Goal: Transaction & Acquisition: Book appointment/travel/reservation

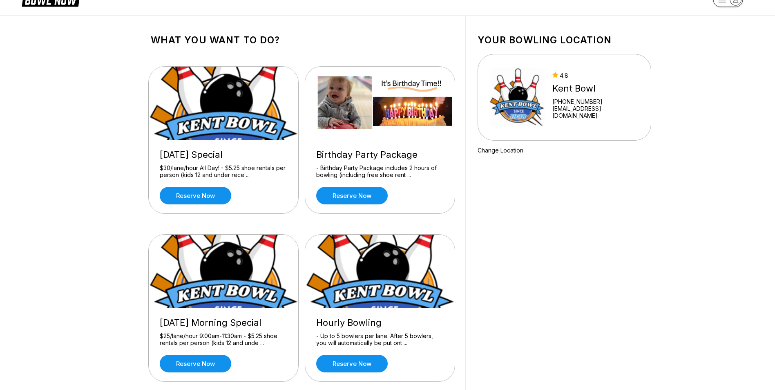
scroll to position [41, 0]
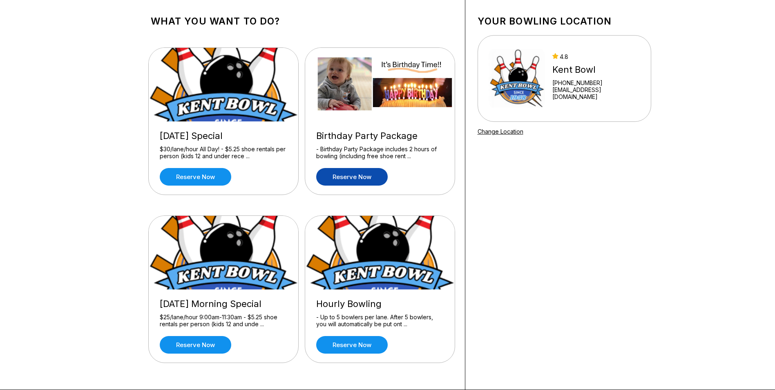
click at [365, 176] on link "Reserve now" at bounding box center [352, 177] width 72 height 18
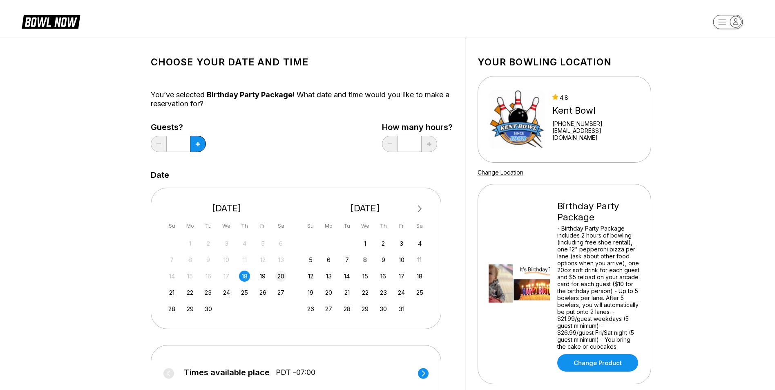
click at [281, 274] on div "20" at bounding box center [281, 276] width 11 height 11
click at [198, 146] on icon at bounding box center [198, 144] width 4 height 4
type input "*"
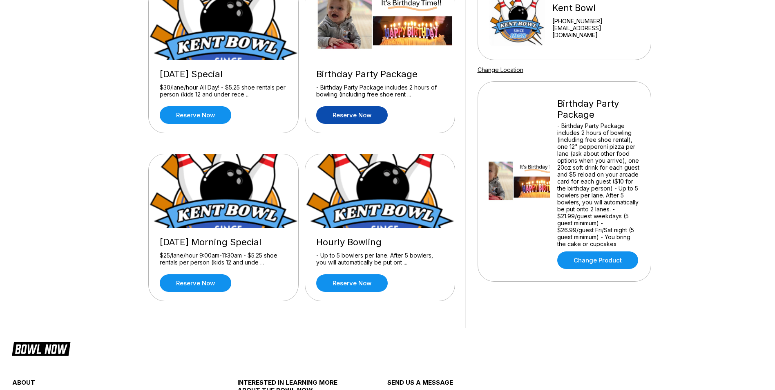
scroll to position [123, 0]
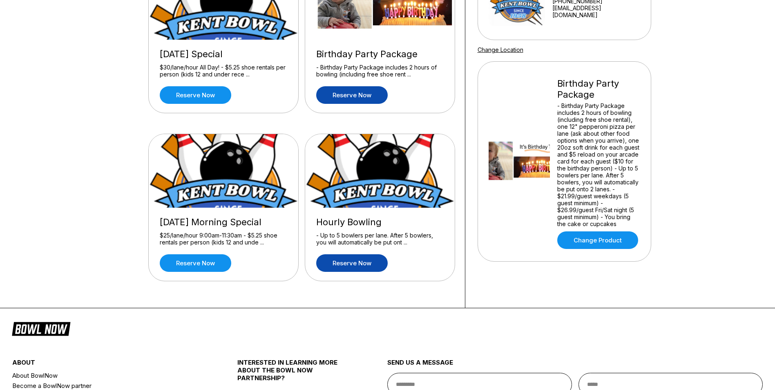
click at [352, 259] on link "Reserve now" at bounding box center [352, 263] width 72 height 18
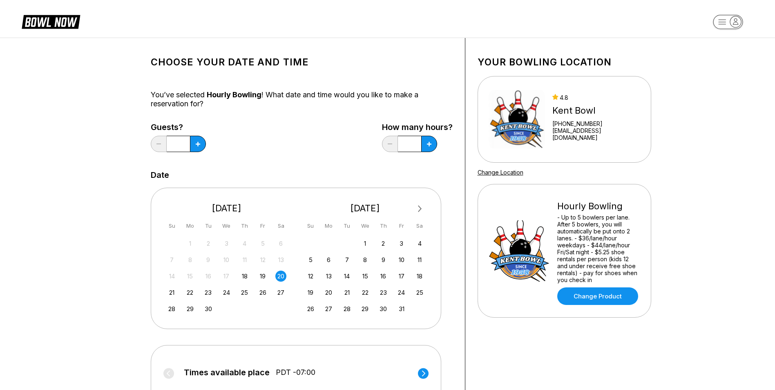
click at [280, 276] on div "20" at bounding box center [281, 276] width 11 height 11
click at [196, 145] on icon at bounding box center [198, 144] width 4 height 4
click at [197, 145] on icon at bounding box center [198, 144] width 4 height 4
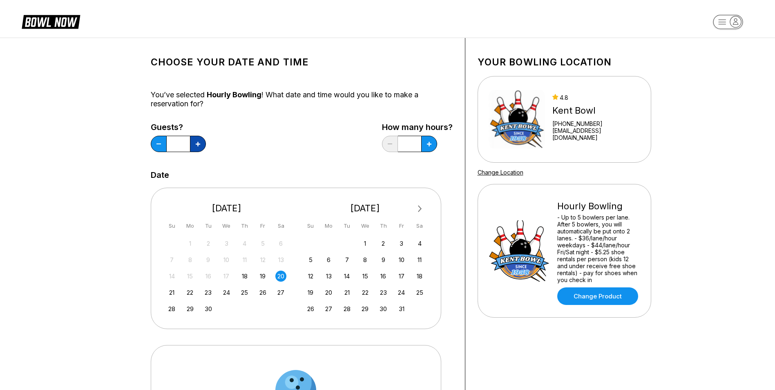
click at [197, 145] on icon at bounding box center [198, 144] width 4 height 4
click at [198, 144] on icon at bounding box center [198, 144] width 4 height 4
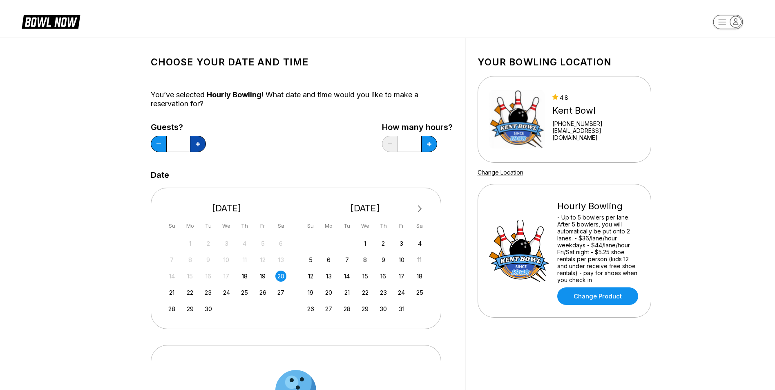
click at [198, 144] on icon at bounding box center [198, 144] width 4 height 4
type input "**"
click at [428, 146] on icon at bounding box center [429, 144] width 4 height 4
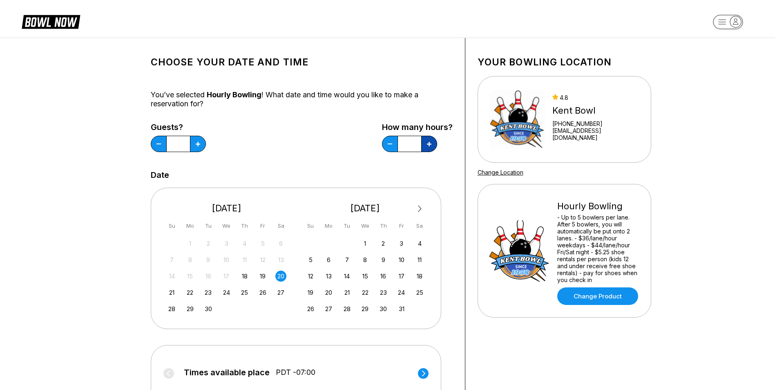
type input "*"
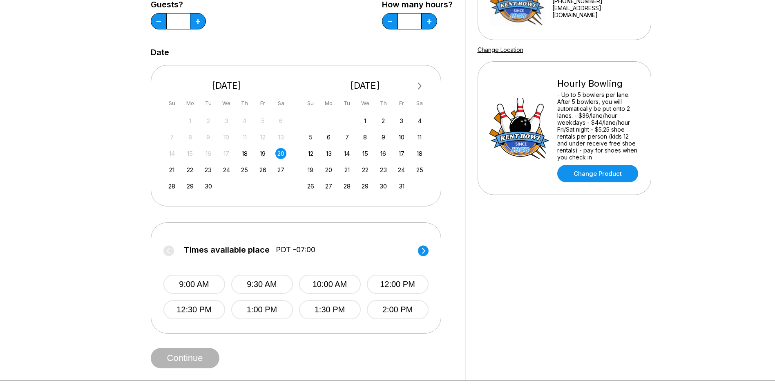
scroll to position [82, 0]
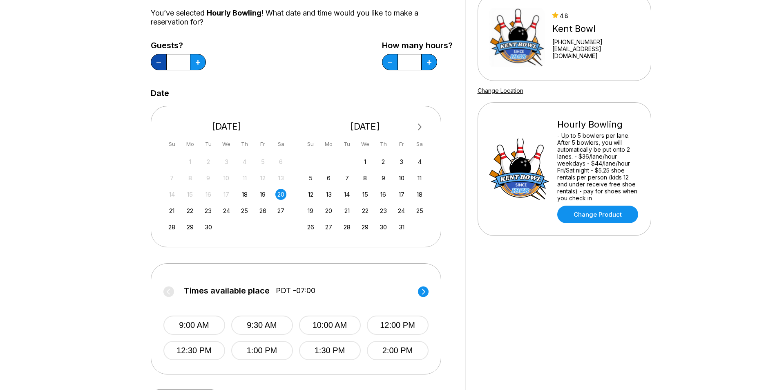
click at [158, 59] on button at bounding box center [159, 62] width 16 height 16
type input "**"
click at [426, 62] on button at bounding box center [429, 62] width 16 height 16
click at [388, 63] on button at bounding box center [390, 62] width 16 height 16
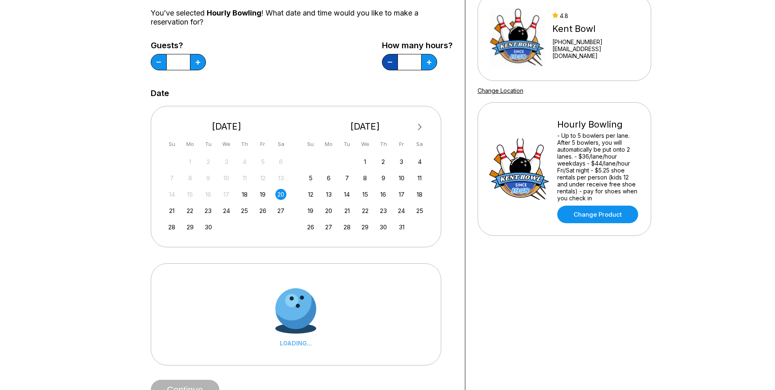
click at [388, 62] on icon at bounding box center [390, 62] width 4 height 1
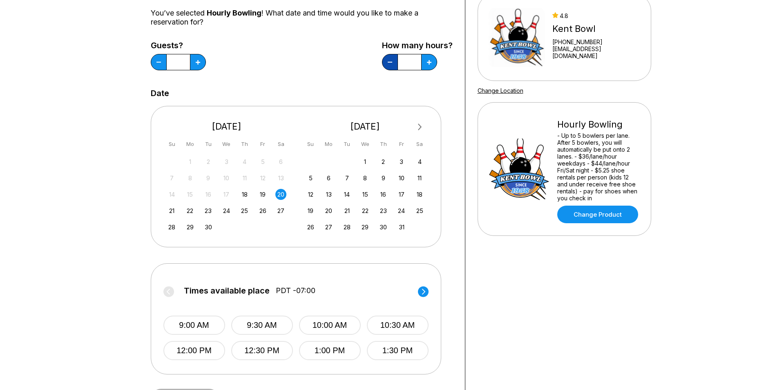
click at [390, 62] on icon at bounding box center [390, 62] width 4 height 1
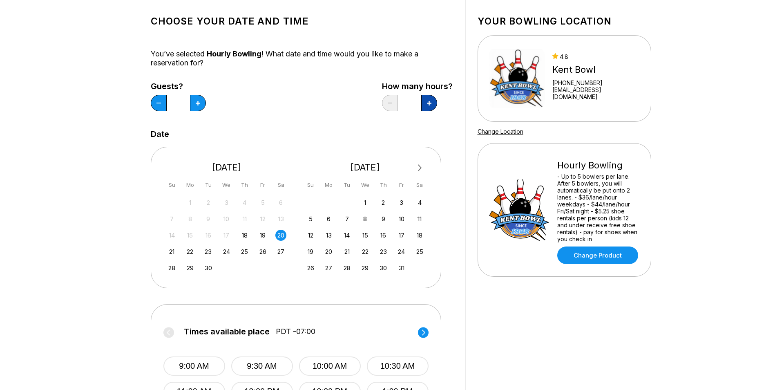
click at [429, 105] on icon at bounding box center [429, 103] width 4 height 4
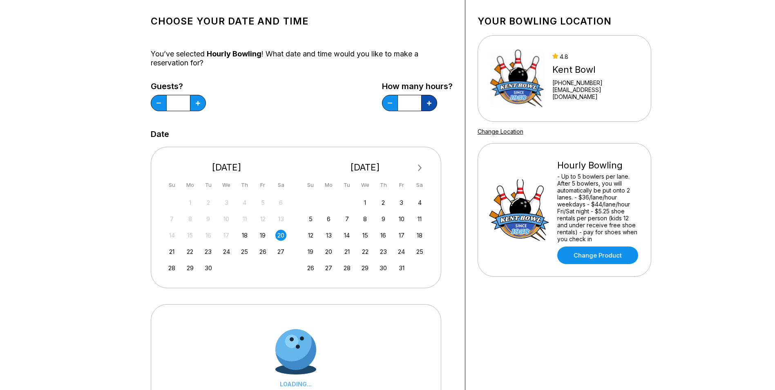
click at [429, 105] on icon at bounding box center [429, 103] width 4 height 4
type input "*"
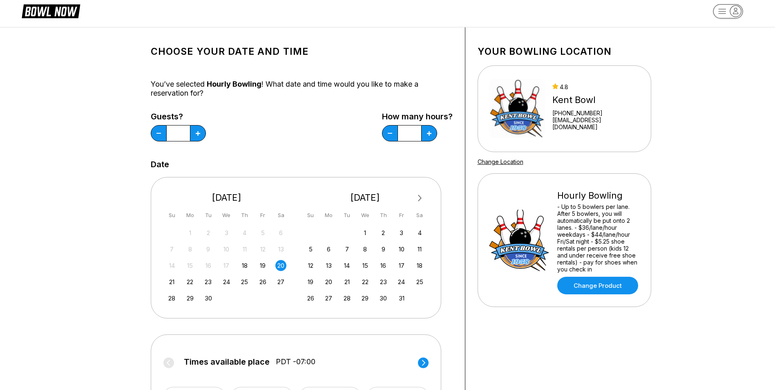
scroll to position [0, 0]
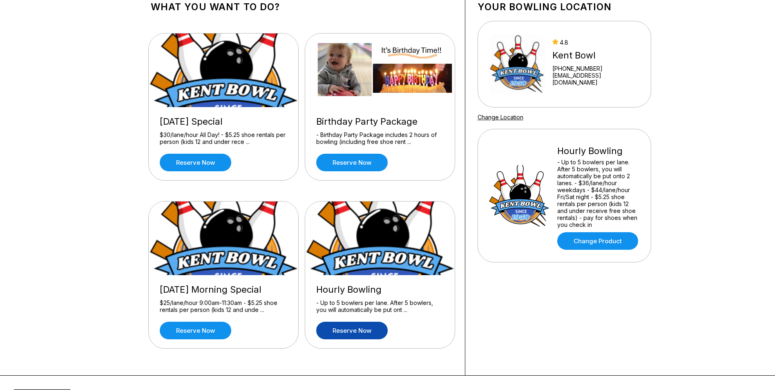
scroll to position [41, 0]
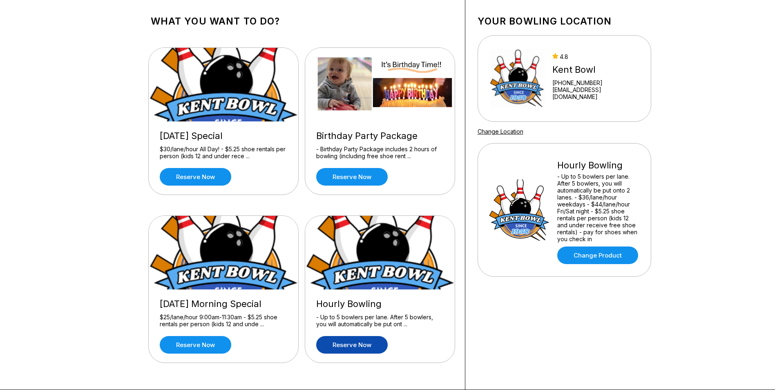
click at [376, 157] on div "- Birthday Party Package includes 2 hours of bowling (including free shoe rent …" at bounding box center [380, 153] width 128 height 14
click at [366, 171] on link "Reserve now" at bounding box center [352, 177] width 72 height 18
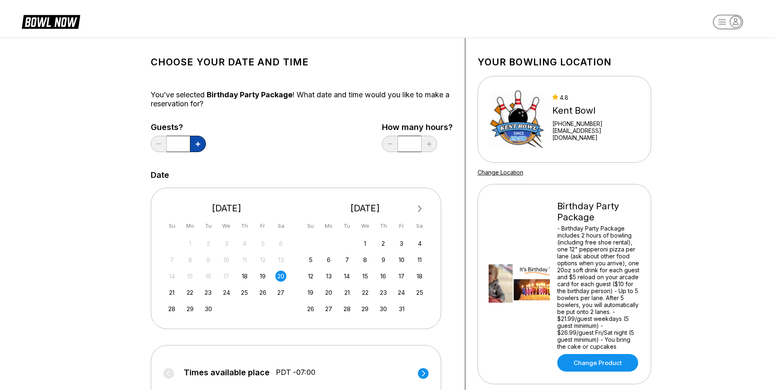
click at [199, 145] on icon at bounding box center [198, 144] width 4 height 4
click at [200, 145] on button at bounding box center [198, 144] width 16 height 16
click at [201, 144] on button at bounding box center [198, 144] width 16 height 16
click at [201, 145] on button at bounding box center [198, 144] width 16 height 16
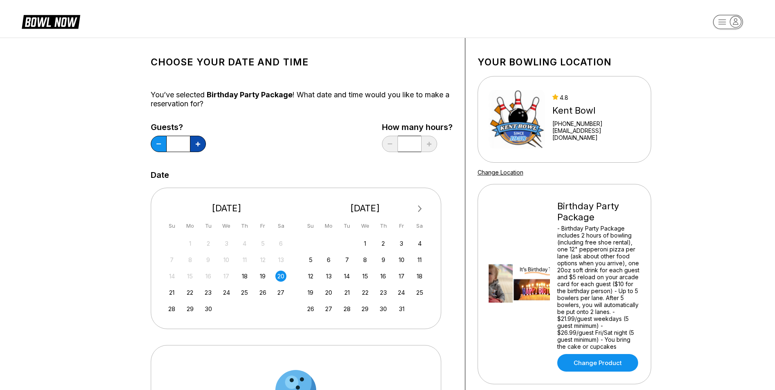
click at [201, 145] on button at bounding box center [198, 144] width 16 height 16
type input "**"
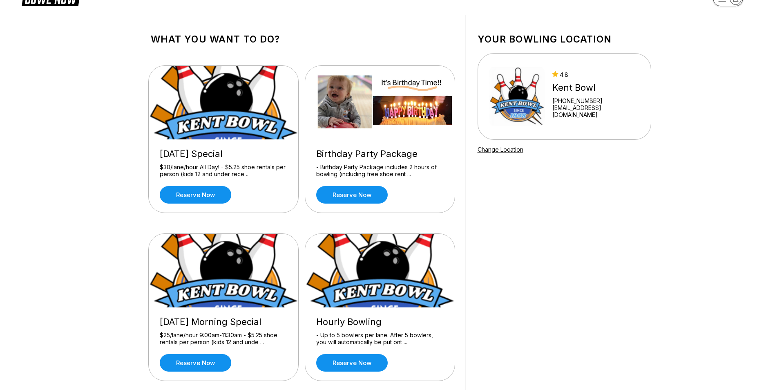
scroll to position [123, 0]
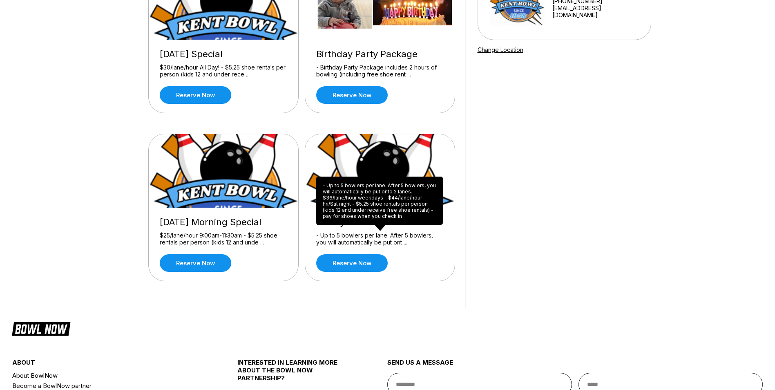
click at [350, 233] on div "- Up to 5 bowlers per lane. After 5 bowlers, you will automatically be put ont …" at bounding box center [380, 239] width 128 height 14
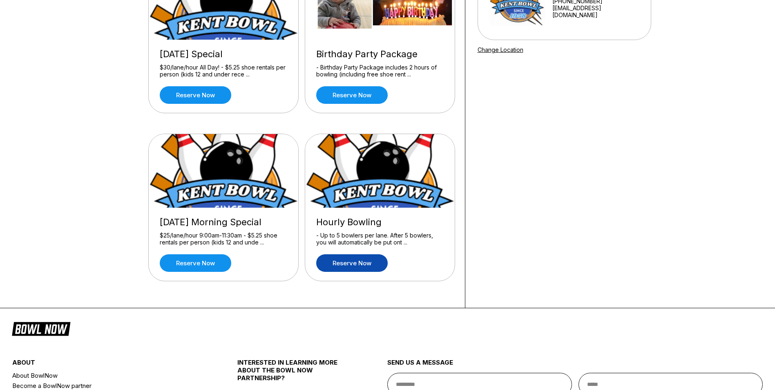
click at [352, 262] on link "Reserve now" at bounding box center [352, 263] width 72 height 18
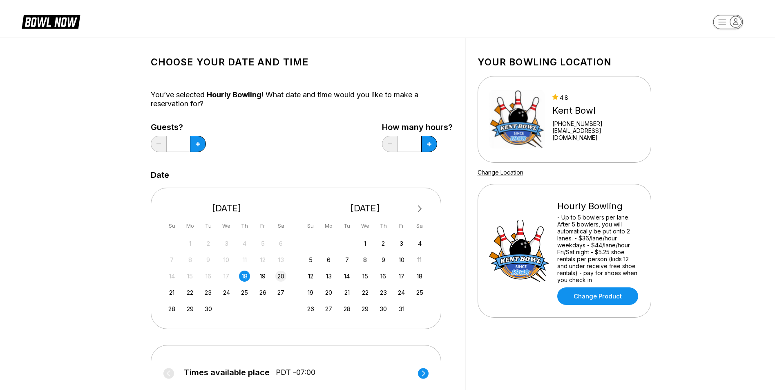
click at [283, 275] on div "20" at bounding box center [281, 276] width 11 height 11
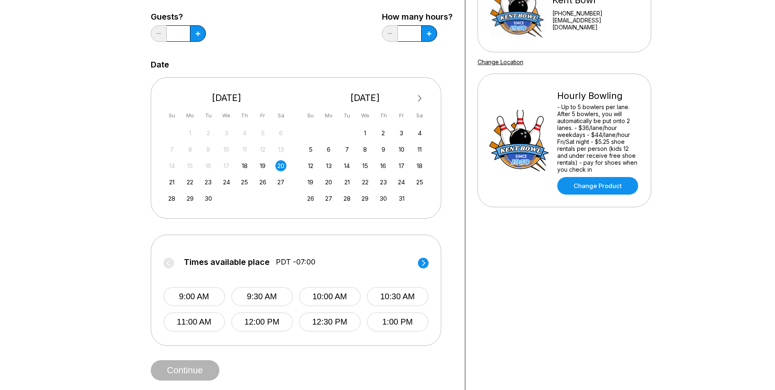
scroll to position [123, 0]
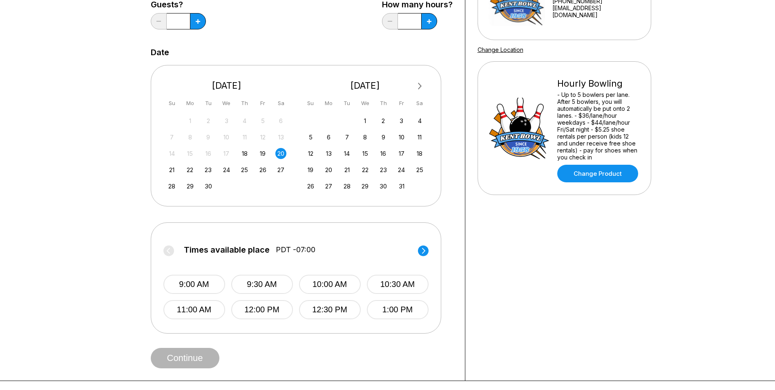
click at [423, 253] on icon at bounding box center [423, 251] width 3 height 6
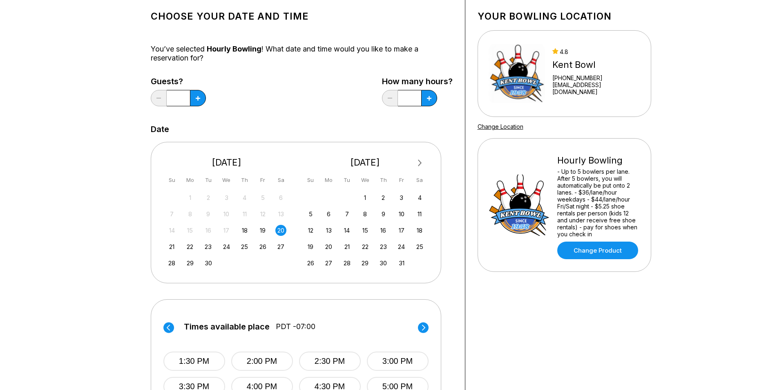
scroll to position [41, 0]
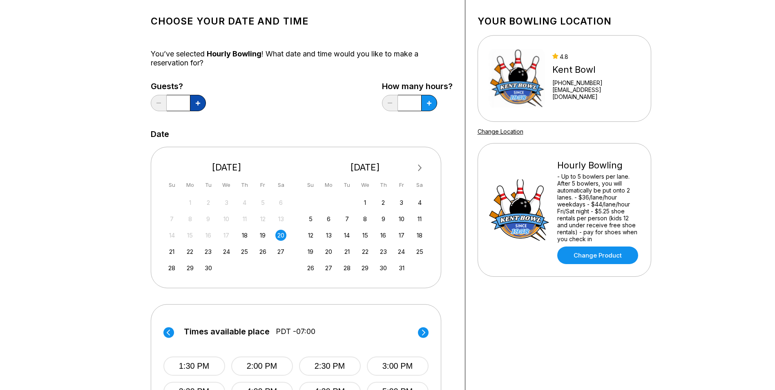
click at [196, 102] on icon at bounding box center [198, 103] width 4 height 4
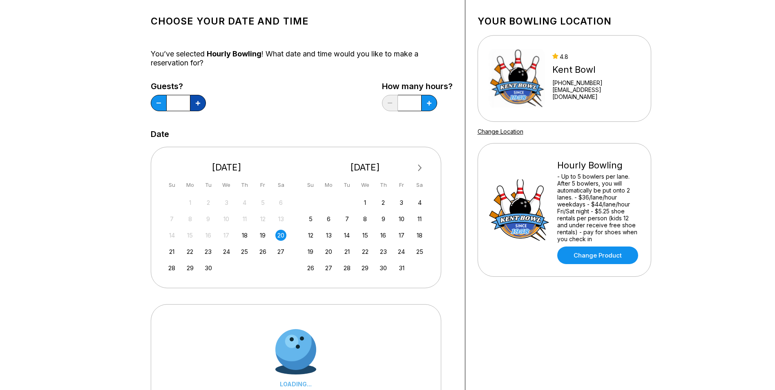
click at [196, 102] on icon at bounding box center [198, 103] width 4 height 4
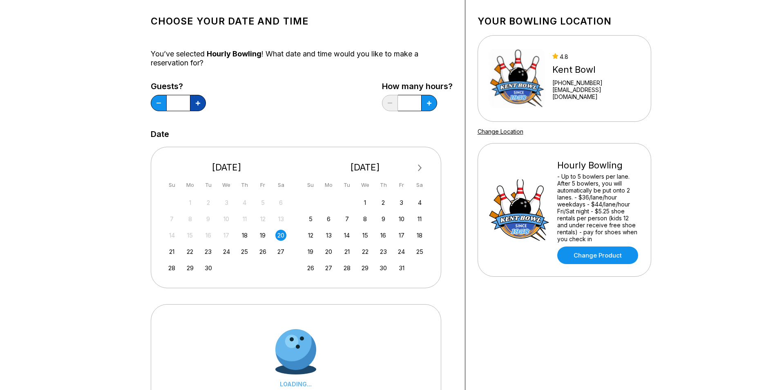
click at [196, 102] on icon at bounding box center [198, 103] width 4 height 4
click at [197, 102] on icon at bounding box center [198, 103] width 4 height 4
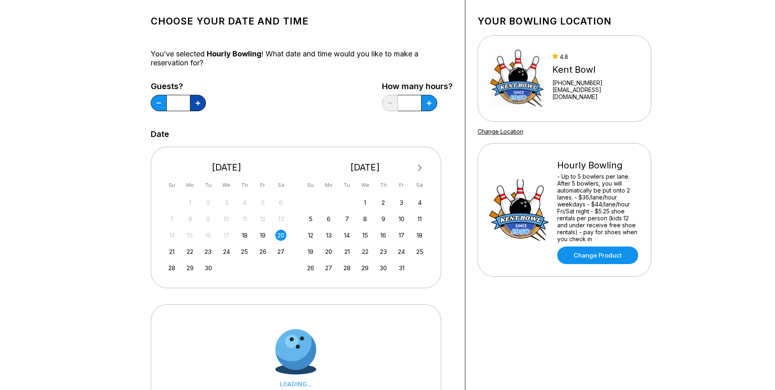
type input "**"
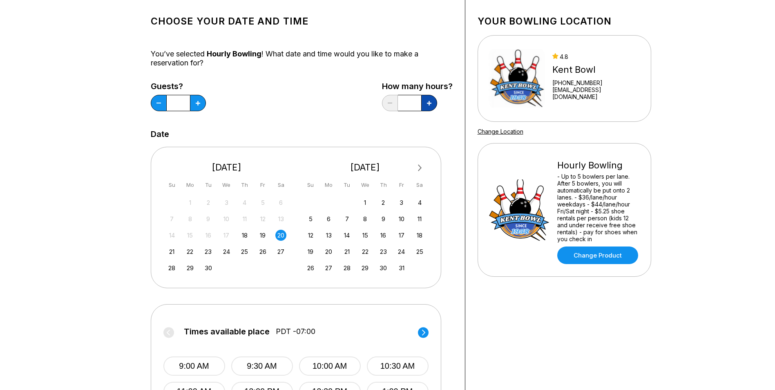
click at [431, 102] on icon at bounding box center [429, 103] width 4 height 4
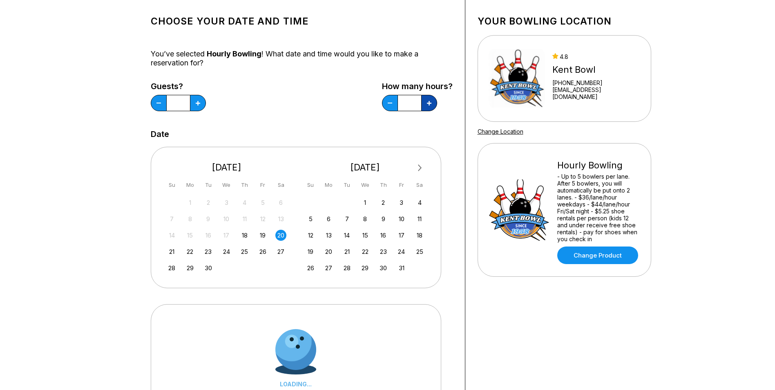
click at [431, 102] on icon at bounding box center [429, 103] width 4 height 4
type input "*"
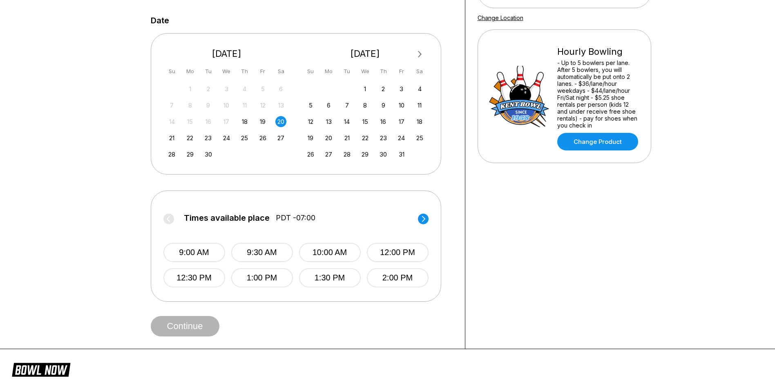
scroll to position [164, 0]
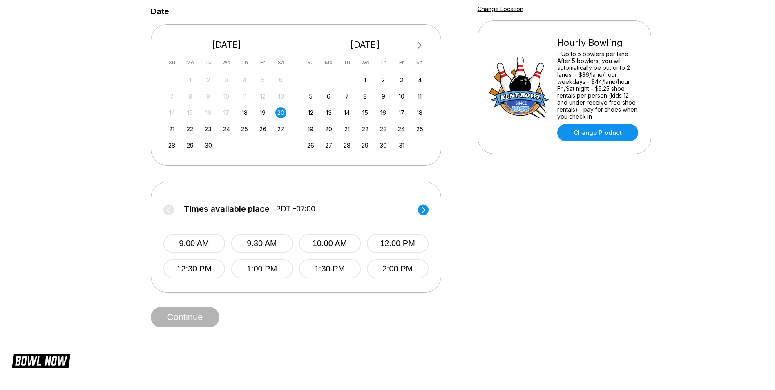
click at [424, 212] on circle at bounding box center [423, 209] width 11 height 11
click at [406, 246] on button "4:00 PM" at bounding box center [398, 243] width 62 height 19
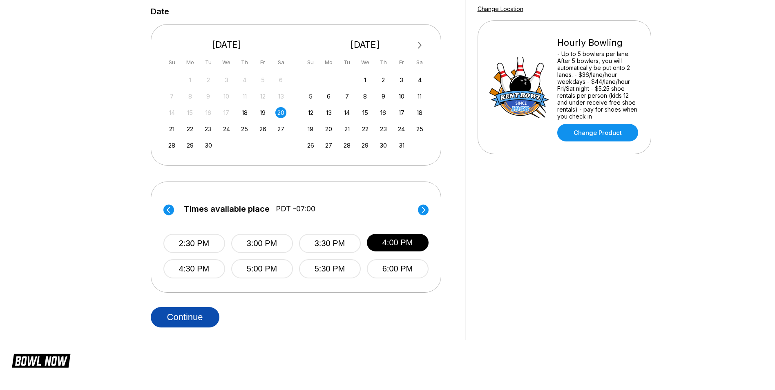
click at [187, 312] on button "Continue" at bounding box center [185, 317] width 69 height 20
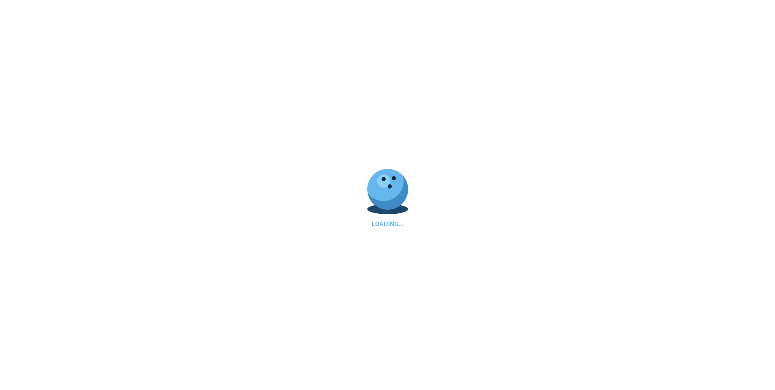
select select "**"
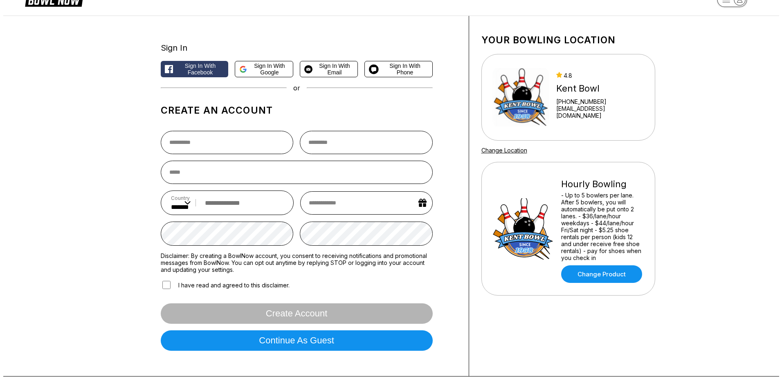
scroll to position [41, 0]
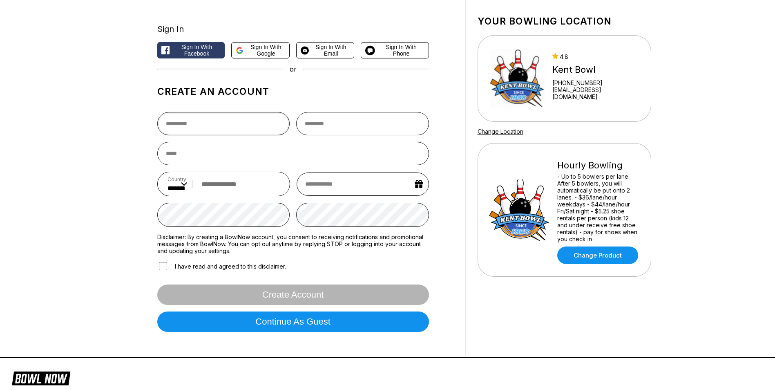
click at [198, 125] on input "text" at bounding box center [223, 123] width 133 height 23
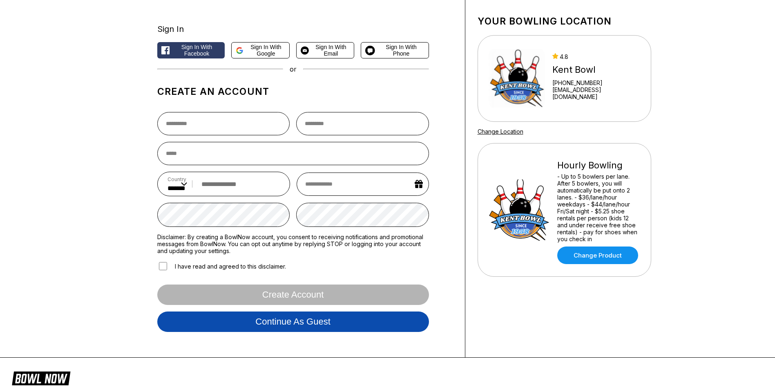
click at [319, 328] on button "Continue as guest" at bounding box center [293, 321] width 272 height 20
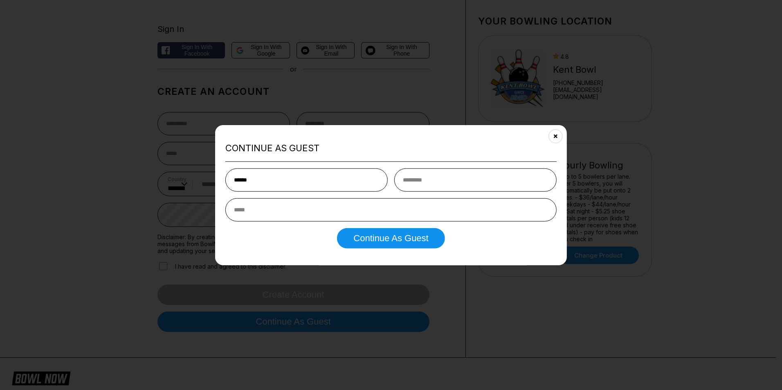
type input "******"
type input "**********"
click at [419, 246] on button "Continue as Guest" at bounding box center [391, 238] width 108 height 20
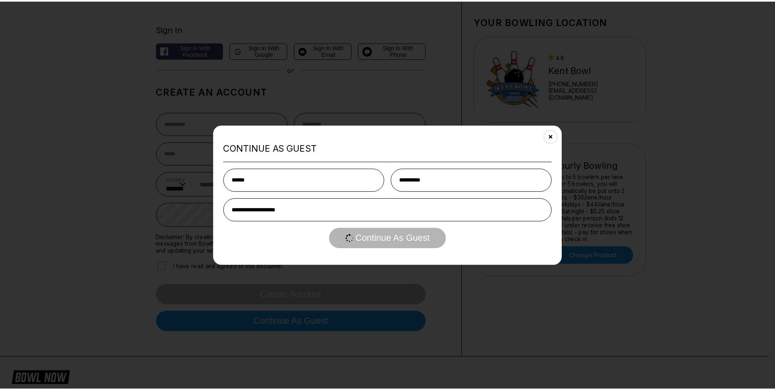
scroll to position [0, 0]
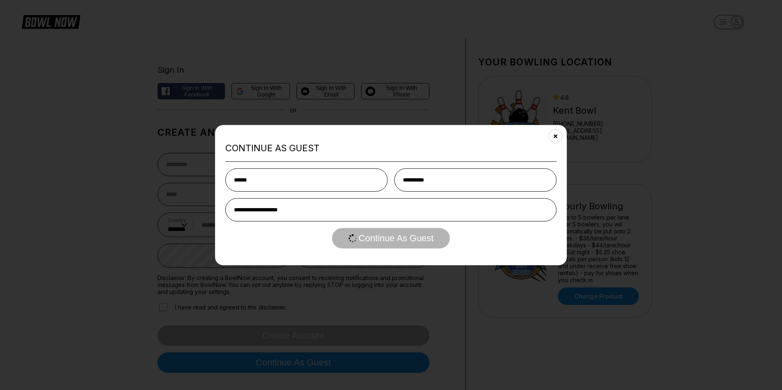
select select "**"
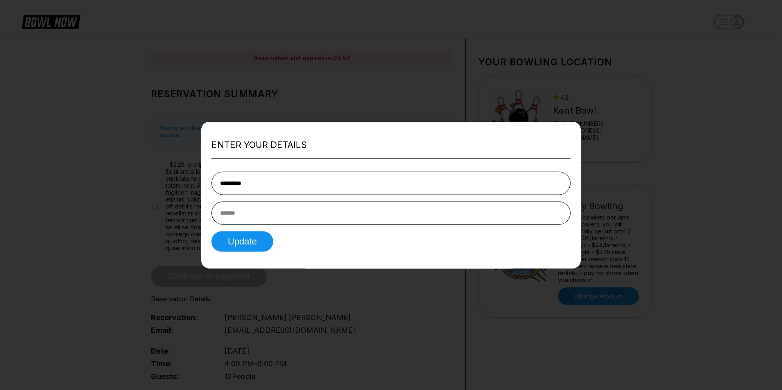
type input "**********"
click at [351, 198] on form "**********" at bounding box center [390, 208] width 359 height 87
click at [243, 235] on button "Update" at bounding box center [242, 241] width 62 height 20
click at [235, 216] on input "text" at bounding box center [390, 212] width 359 height 23
type input "*"
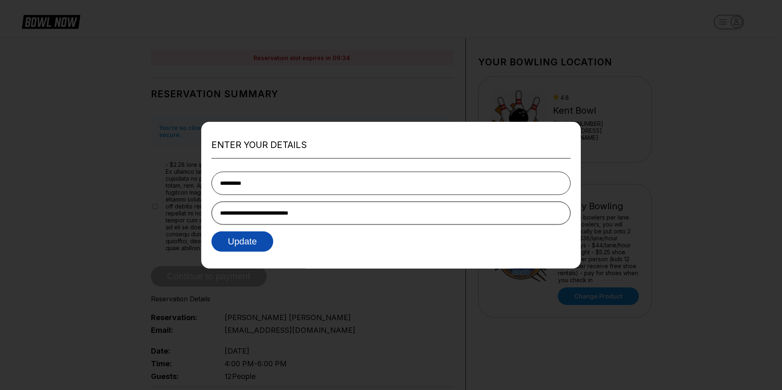
type input "**********"
click at [261, 245] on button "Update" at bounding box center [242, 241] width 62 height 20
click at [440, 76] on div at bounding box center [391, 195] width 782 height 390
click at [414, 67] on div at bounding box center [391, 195] width 782 height 390
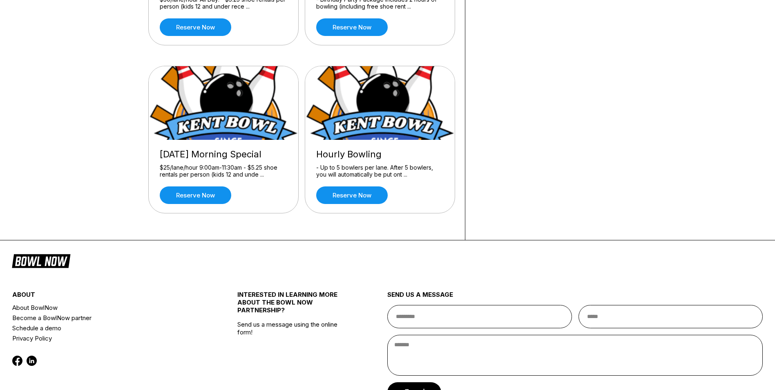
scroll to position [164, 0]
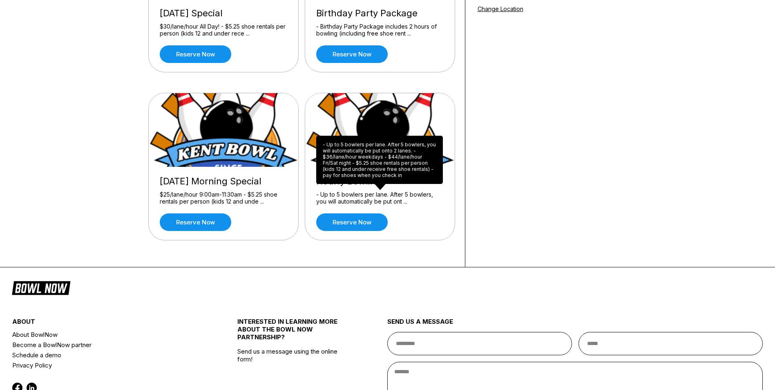
click at [358, 188] on div "Hourly Bowling - Up to 5 bowlers per lane. After 5 bowlers, you will automatica…" at bounding box center [380, 203] width 150 height 73
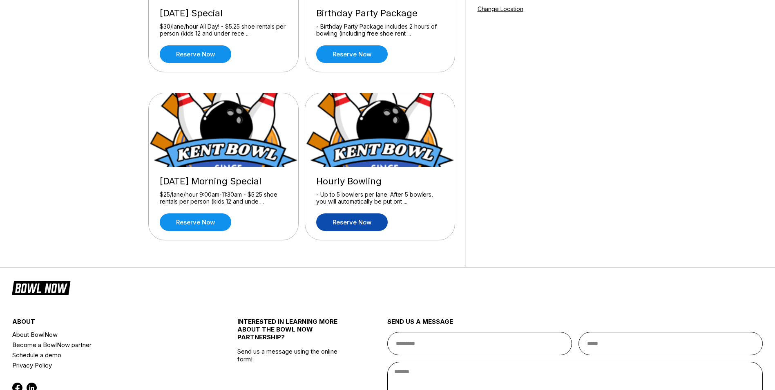
click at [348, 220] on link "Reserve now" at bounding box center [352, 222] width 72 height 18
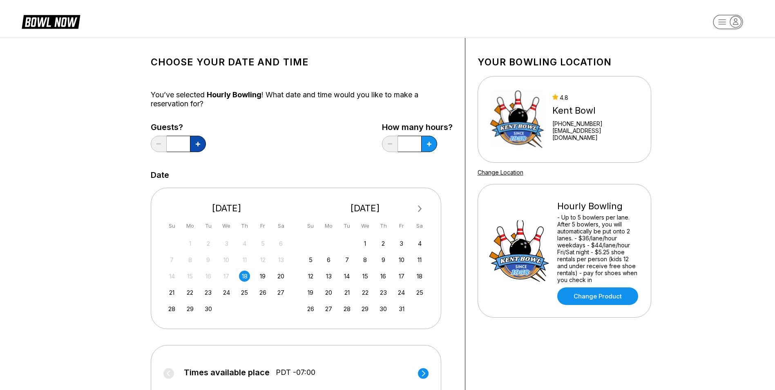
click at [199, 146] on icon at bounding box center [198, 144] width 4 height 4
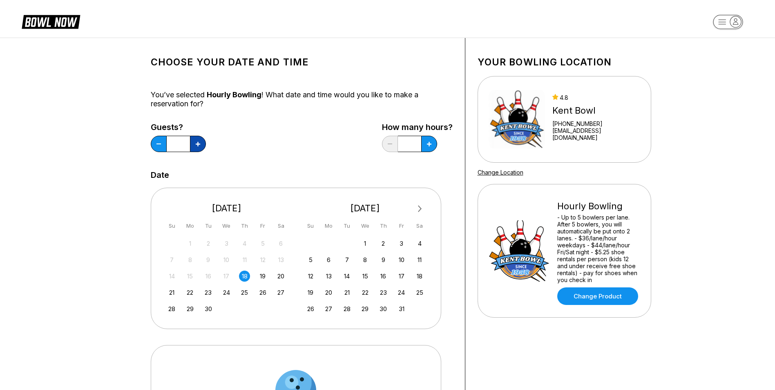
click at [199, 146] on icon at bounding box center [198, 144] width 4 height 4
type input "**"
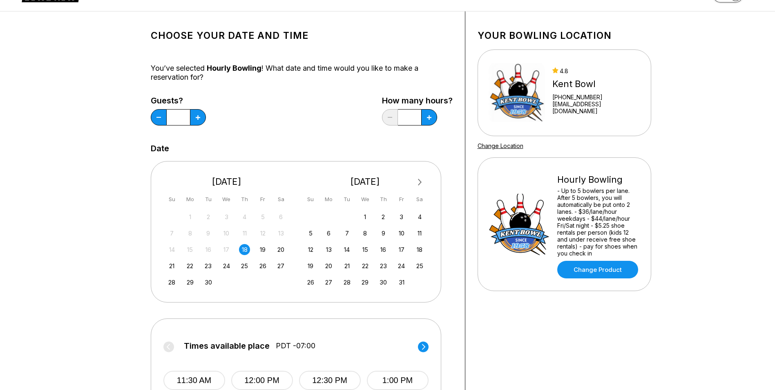
scroll to position [82, 0]
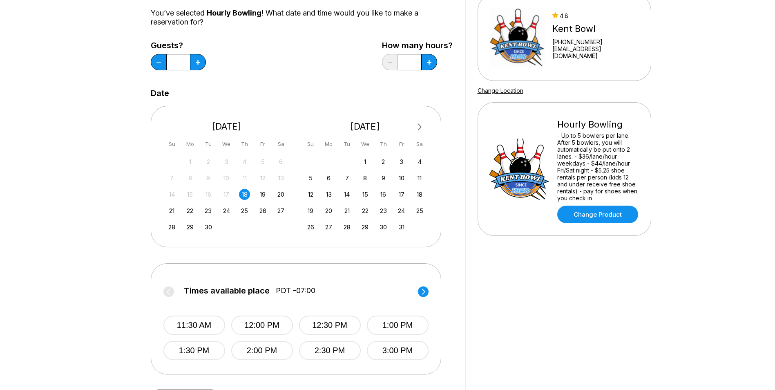
click at [420, 289] on circle at bounding box center [423, 291] width 11 height 11
click at [261, 328] on button "4:00 PM" at bounding box center [262, 325] width 62 height 19
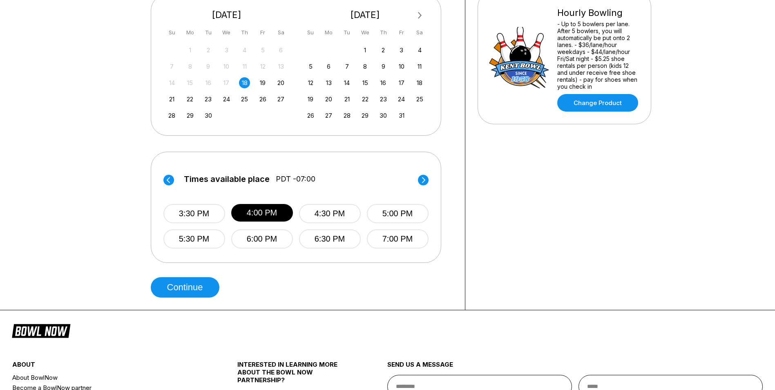
scroll to position [204, 0]
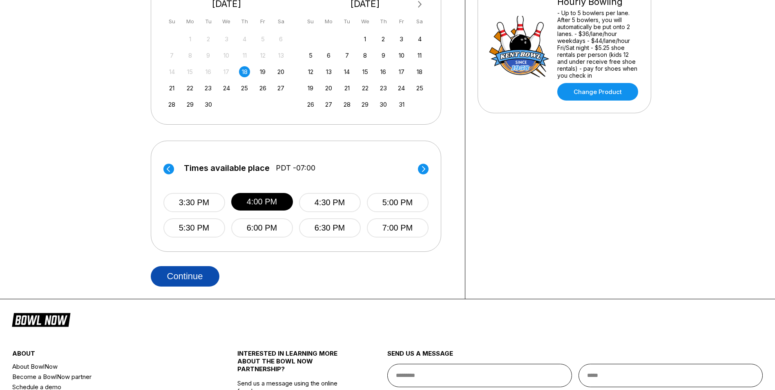
click at [184, 280] on button "Continue" at bounding box center [185, 276] width 69 height 20
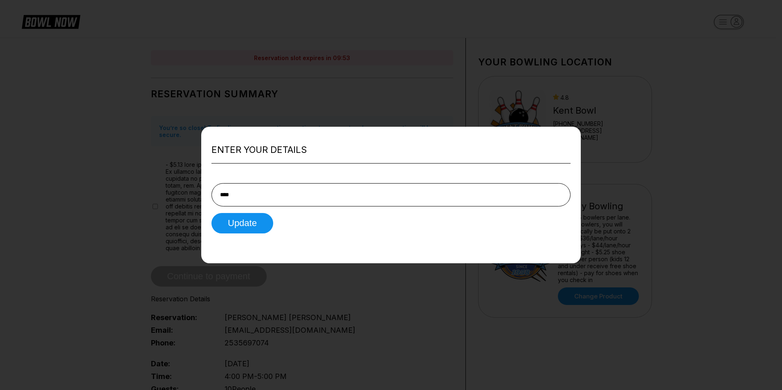
type input "**********"
click at [239, 229] on button "Update" at bounding box center [242, 223] width 62 height 20
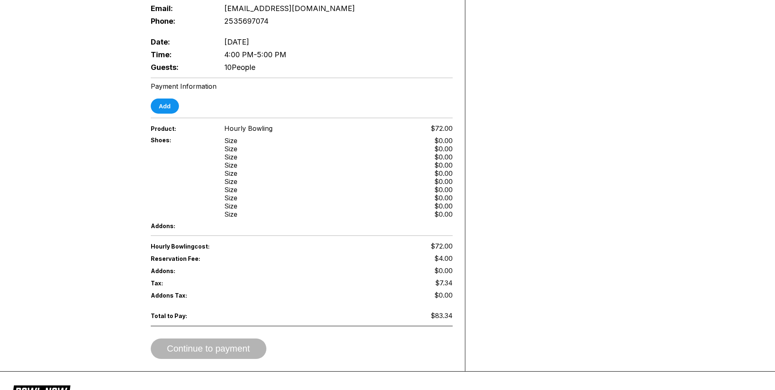
scroll to position [82, 0]
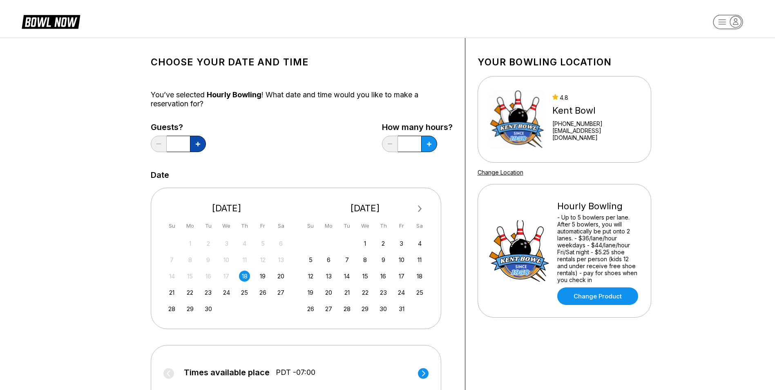
click at [197, 146] on icon at bounding box center [198, 144] width 4 height 4
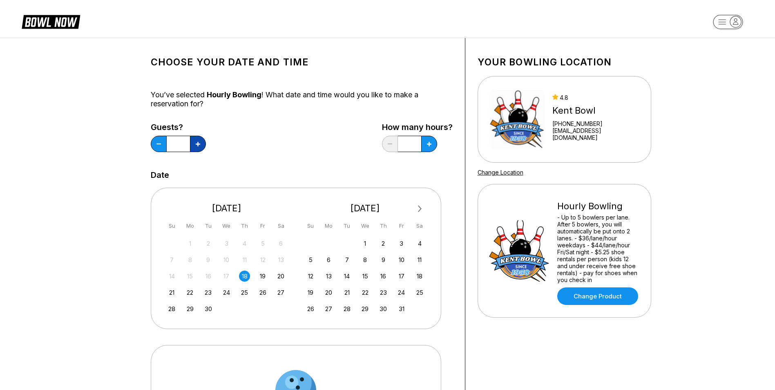
click at [197, 146] on icon at bounding box center [198, 144] width 4 height 4
type input "**"
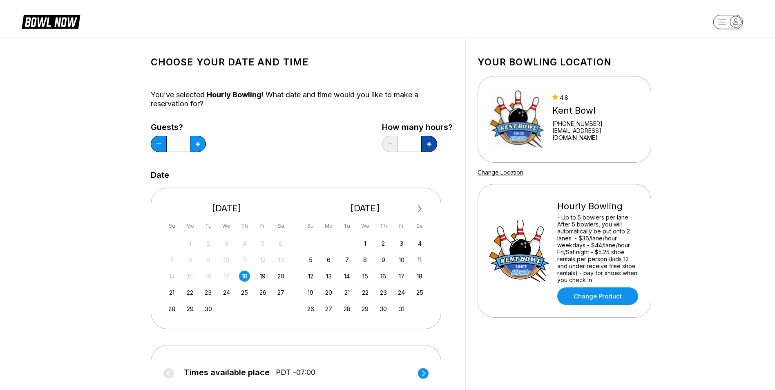
click at [430, 143] on icon at bounding box center [429, 144] width 4 height 4
click at [428, 146] on button at bounding box center [429, 144] width 16 height 16
type input "*"
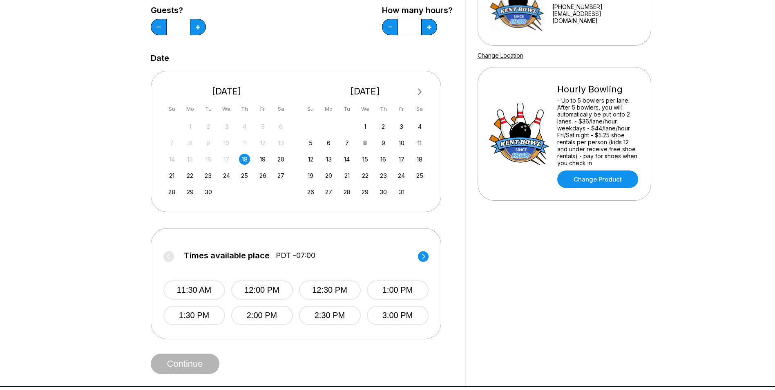
scroll to position [164, 0]
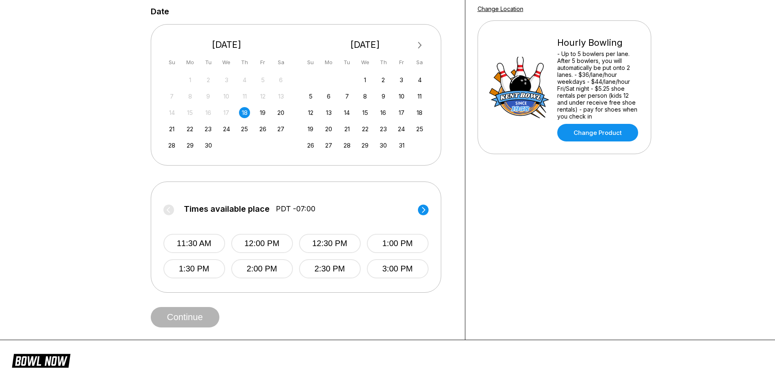
click at [423, 213] on circle at bounding box center [423, 209] width 11 height 11
click at [261, 246] on button "4:00 PM" at bounding box center [262, 243] width 62 height 19
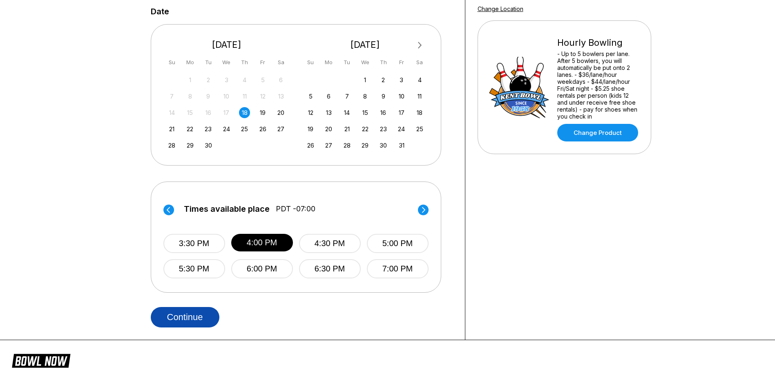
click at [180, 323] on button "Continue" at bounding box center [185, 317] width 69 height 20
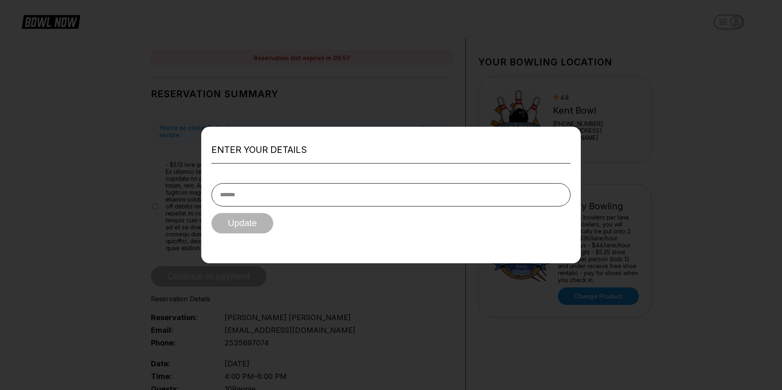
click at [259, 198] on input "text" at bounding box center [390, 194] width 359 height 23
type input "**********"
click at [251, 229] on button "Update" at bounding box center [242, 223] width 62 height 20
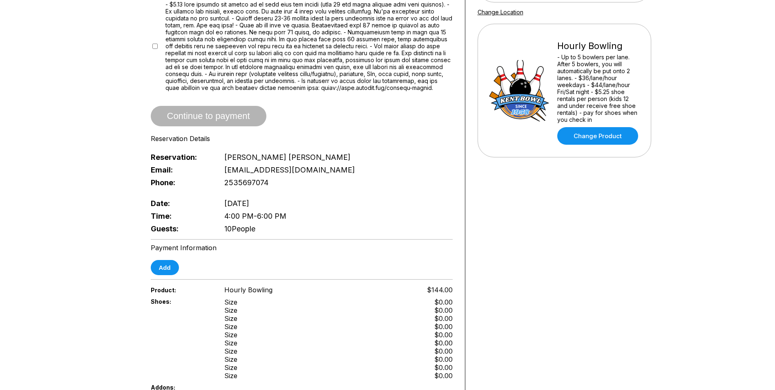
scroll to position [164, 0]
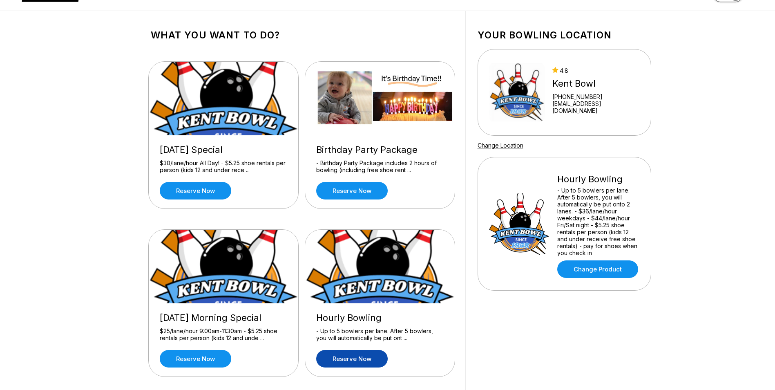
scroll to position [41, 0]
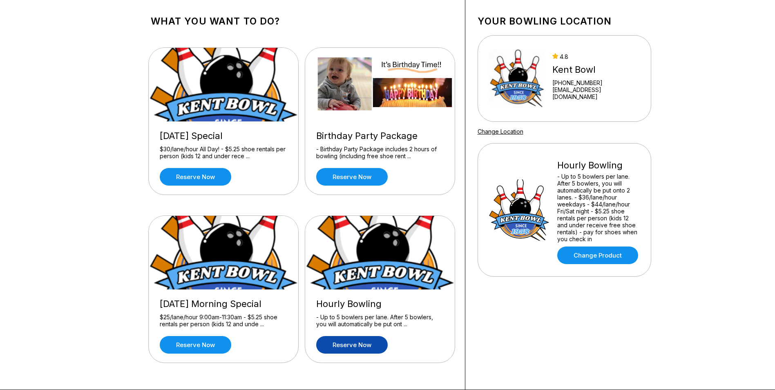
drag, startPoint x: 695, startPoint y: 87, endPoint x: 688, endPoint y: 67, distance: 21.1
click at [695, 87] on div "What you want to do? [DATE] Special $30/lane/hour All Day! - $5.25 shoe rentals…" at bounding box center [387, 193] width 775 height 393
